Goal: Communication & Community: Participate in discussion

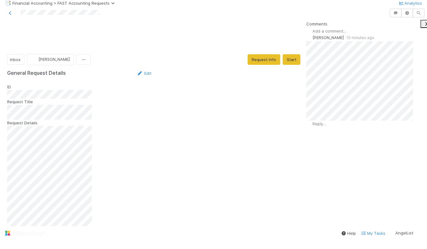
click at [379, 34] on div "Add a comment..." at bounding box center [368, 31] width 125 height 7
click at [358, 34] on div "Add a comment..." at bounding box center [368, 31] width 125 height 7
click at [346, 34] on span "Add a comment..." at bounding box center [329, 31] width 34 height 5
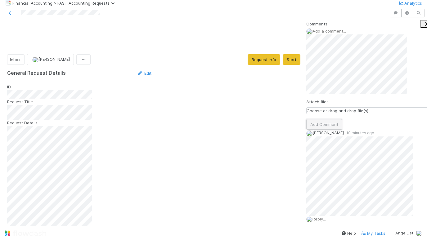
click at [331, 130] on button "Add Comment" at bounding box center [324, 124] width 36 height 11
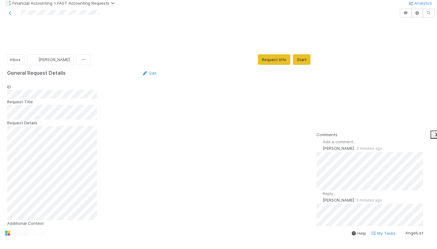
click at [341, 139] on span "Add a comment..." at bounding box center [340, 141] width 34 height 5
click at [345, 224] on button "Add Comment" at bounding box center [335, 229] width 36 height 11
